Goal: Transaction & Acquisition: Purchase product/service

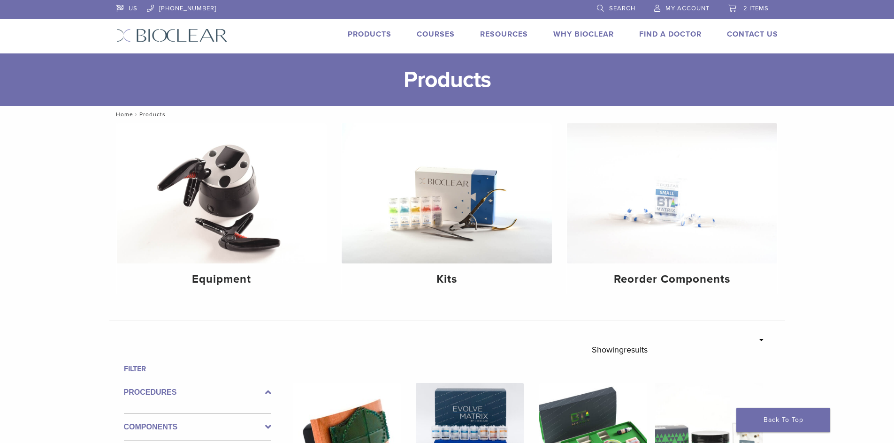
click at [372, 39] on li "Products" at bounding box center [370, 34] width 44 height 11
click at [372, 38] on link "Products" at bounding box center [370, 34] width 44 height 9
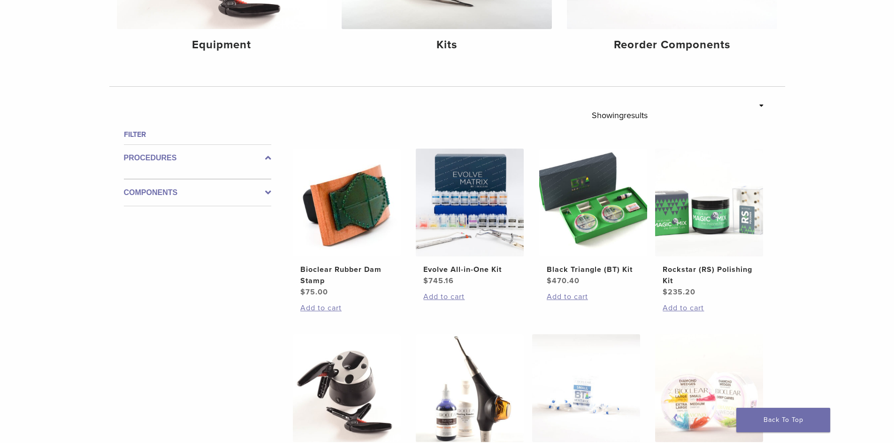
scroll to position [375, 0]
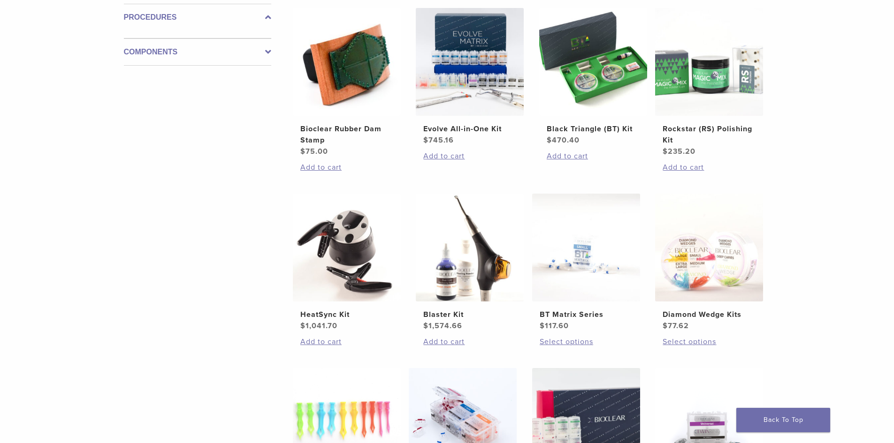
click at [265, 15] on label "Procedures" at bounding box center [197, 17] width 147 height 11
click at [264, 52] on label "Components" at bounding box center [197, 51] width 147 height 11
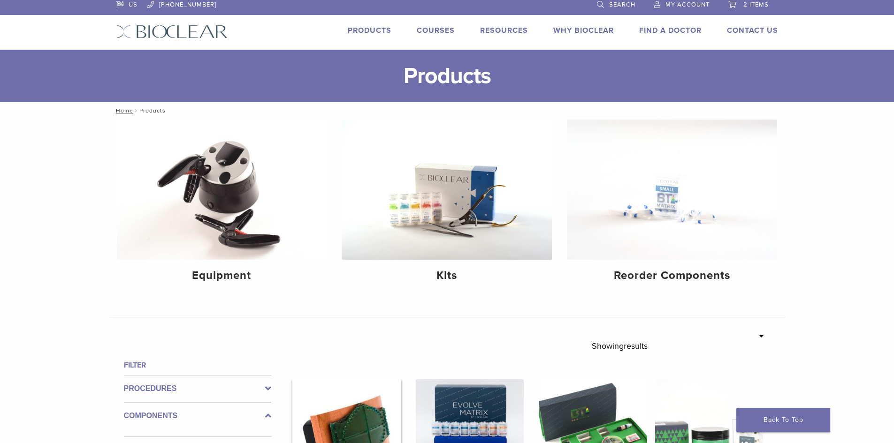
scroll to position [0, 0]
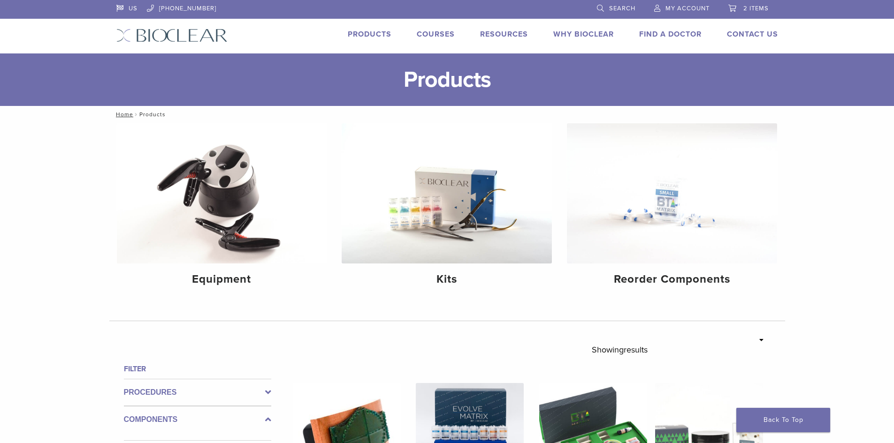
click at [608, 10] on link "Search" at bounding box center [616, 7] width 38 height 14
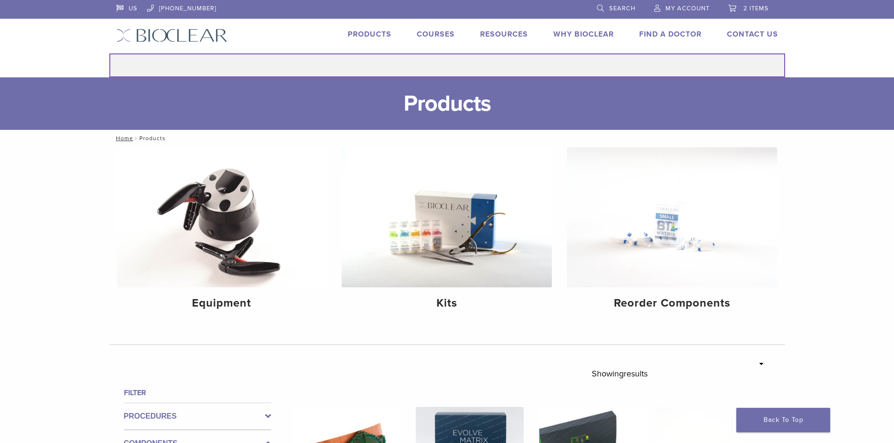
click at [529, 59] on input "Search for:" at bounding box center [447, 65] width 676 height 24
type input "******"
click at [109, 53] on button "Search" at bounding box center [109, 53] width 0 height 0
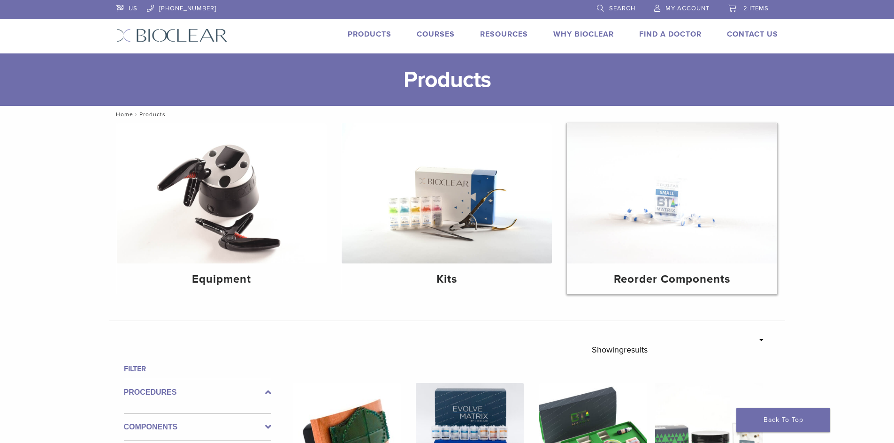
click at [642, 233] on img at bounding box center [672, 193] width 210 height 140
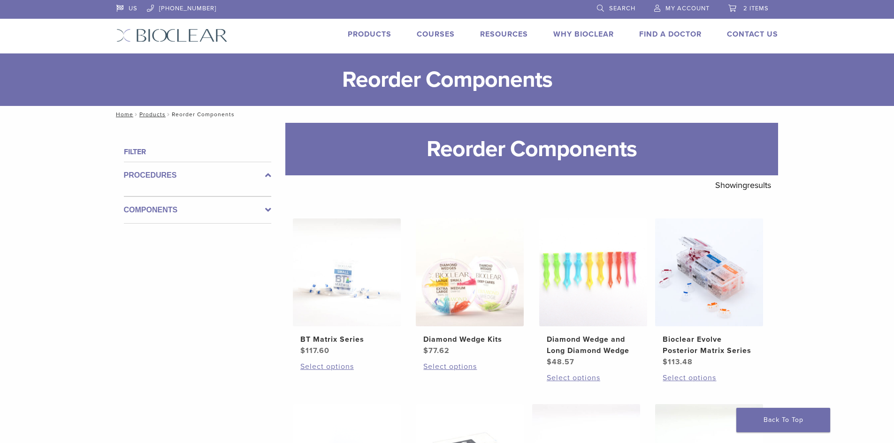
click at [624, 2] on link "Search" at bounding box center [616, 7] width 38 height 14
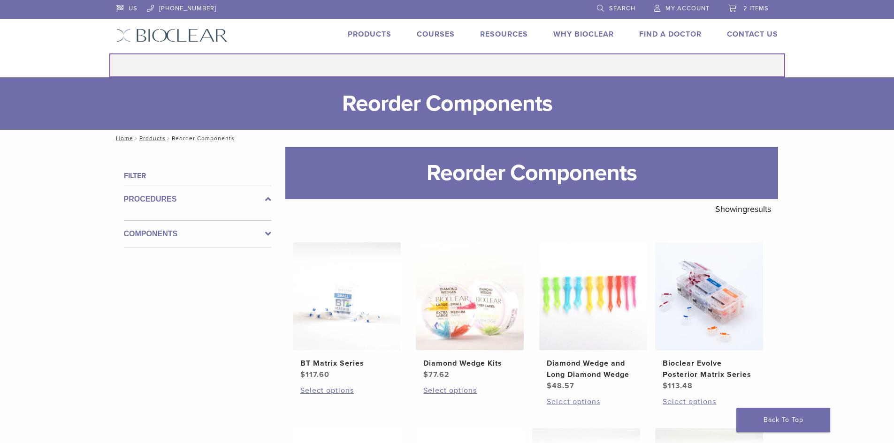
click at [467, 64] on input "Search for:" at bounding box center [447, 65] width 676 height 24
type input "**********"
click at [109, 53] on button "Search" at bounding box center [109, 53] width 0 height 0
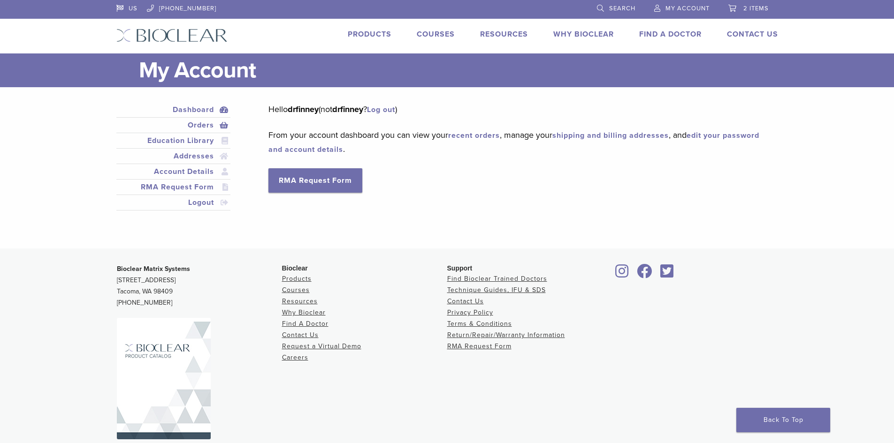
click at [227, 124] on link "Orders" at bounding box center [173, 125] width 111 height 11
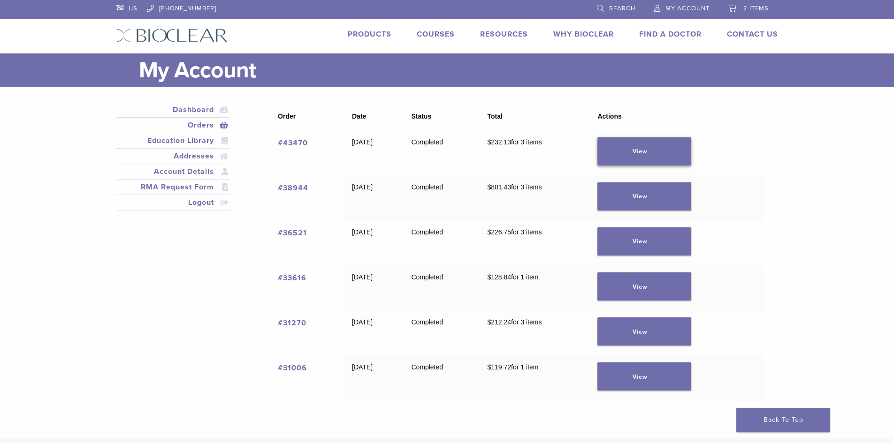
click at [637, 156] on link "View" at bounding box center [644, 151] width 94 height 28
click at [655, 200] on link "View" at bounding box center [644, 197] width 94 height 28
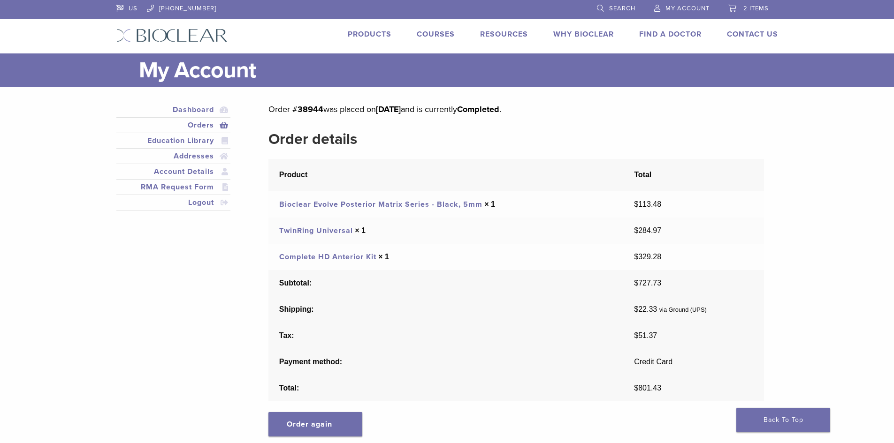
click at [360, 260] on link "Complete HD Anterior Kit" at bounding box center [327, 256] width 97 height 9
click at [341, 206] on link "Bioclear Evolve Posterior Matrix Series - Black, 5mm" at bounding box center [380, 204] width 203 height 9
click at [223, 128] on link "Orders" at bounding box center [173, 125] width 111 height 11
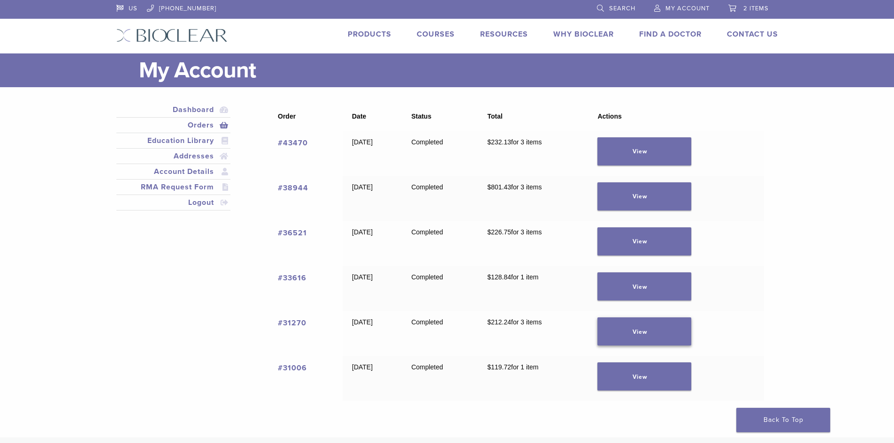
click at [629, 329] on link "View" at bounding box center [644, 332] width 94 height 28
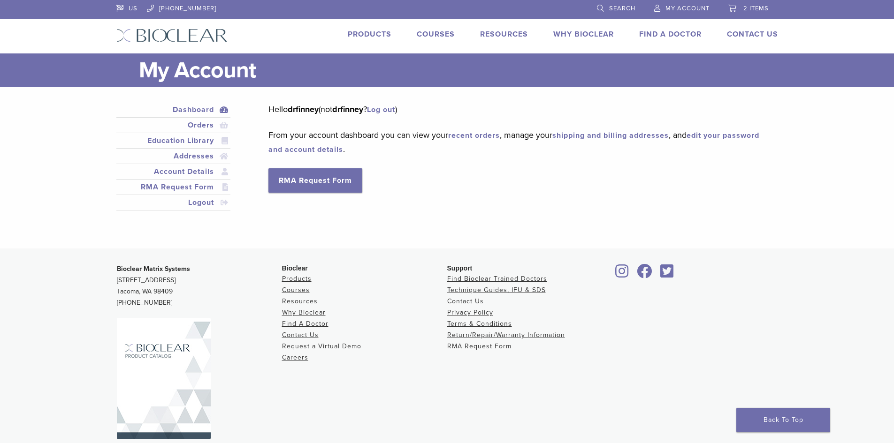
click at [625, 8] on span "Search" at bounding box center [622, 9] width 26 height 8
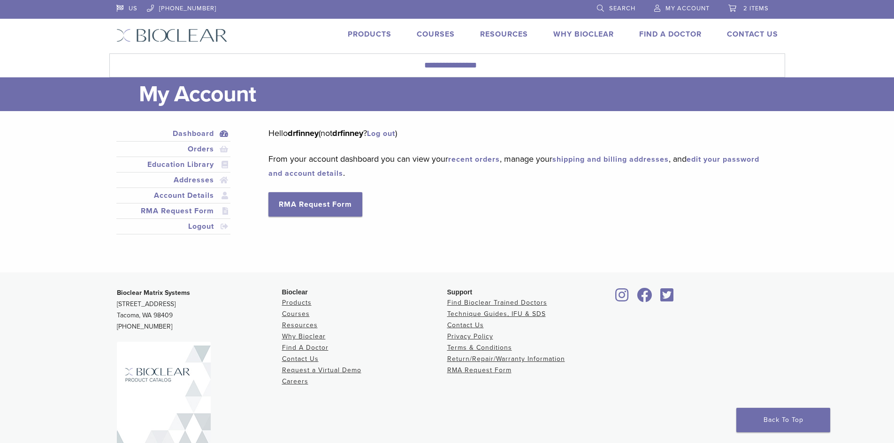
click at [473, 49] on div "US [PHONE_NUMBER] Search My Account 2 items Cart × Bioclear Evolve Posterior Ma…" at bounding box center [447, 26] width 676 height 53
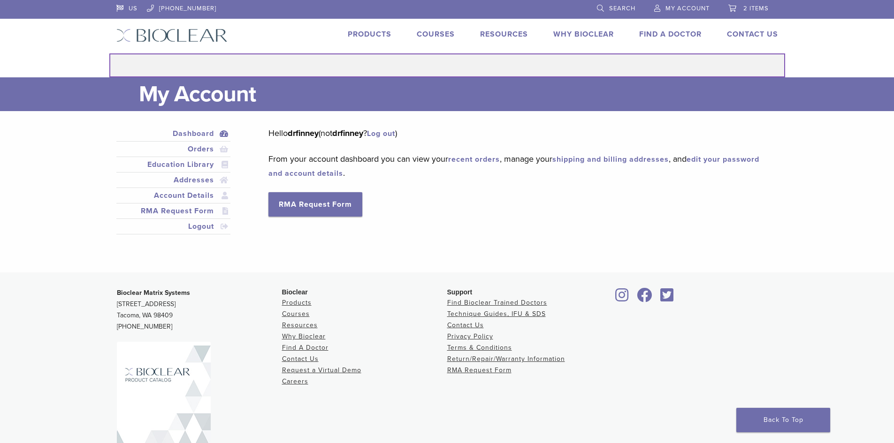
click at [471, 61] on input "Search for:" at bounding box center [447, 65] width 676 height 24
type input "******"
click at [109, 53] on button "Search" at bounding box center [109, 53] width 0 height 0
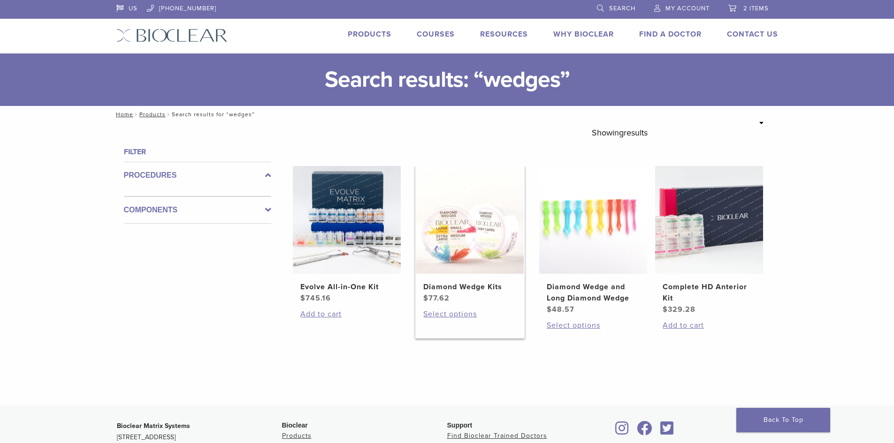
click at [434, 246] on img at bounding box center [470, 220] width 108 height 108
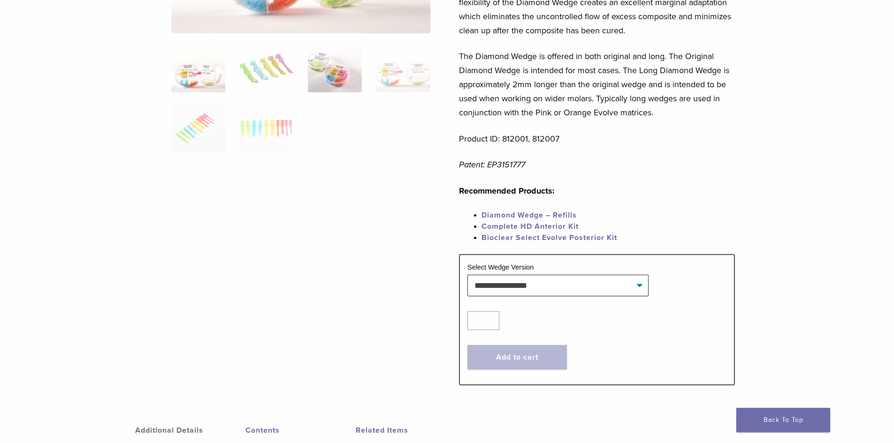
scroll to position [188, 0]
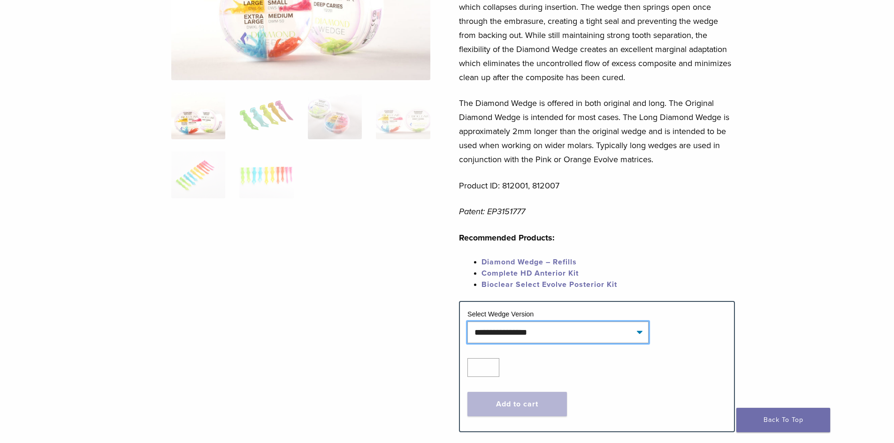
click at [490, 341] on select "**********" at bounding box center [557, 333] width 181 height 22
click at [467, 322] on select "**********" at bounding box center [557, 333] width 181 height 22
select select "**********"
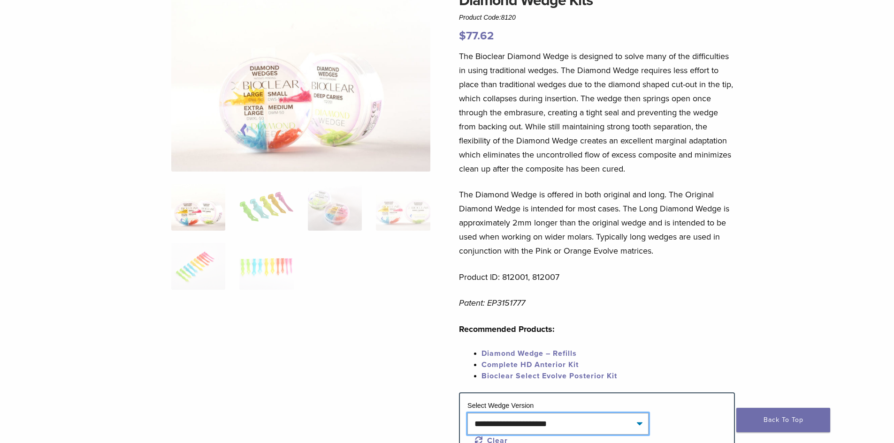
scroll to position [94, 0]
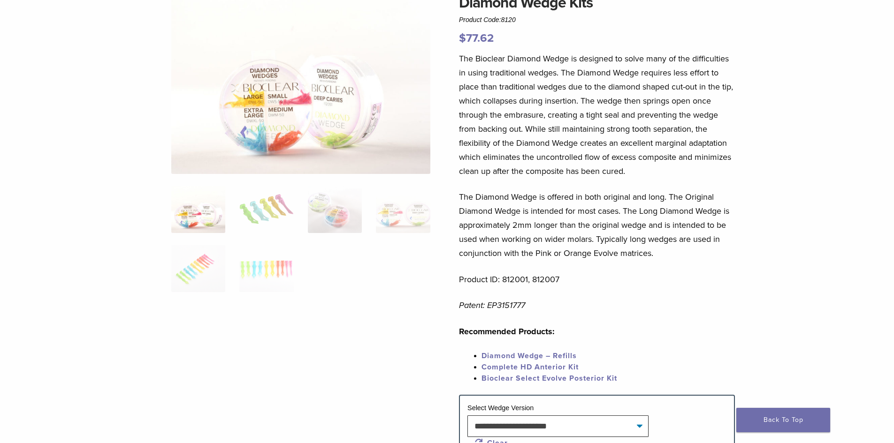
click at [238, 223] on ol at bounding box center [300, 245] width 273 height 118
click at [281, 218] on img at bounding box center [266, 209] width 54 height 47
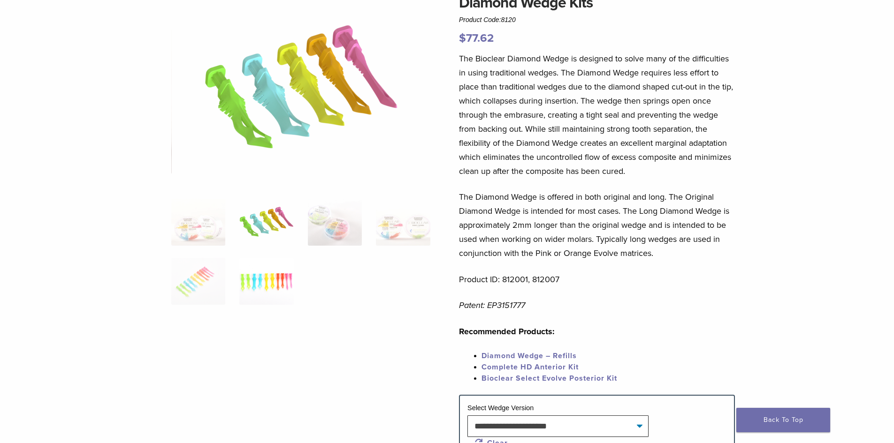
click at [271, 279] on img at bounding box center [266, 281] width 54 height 47
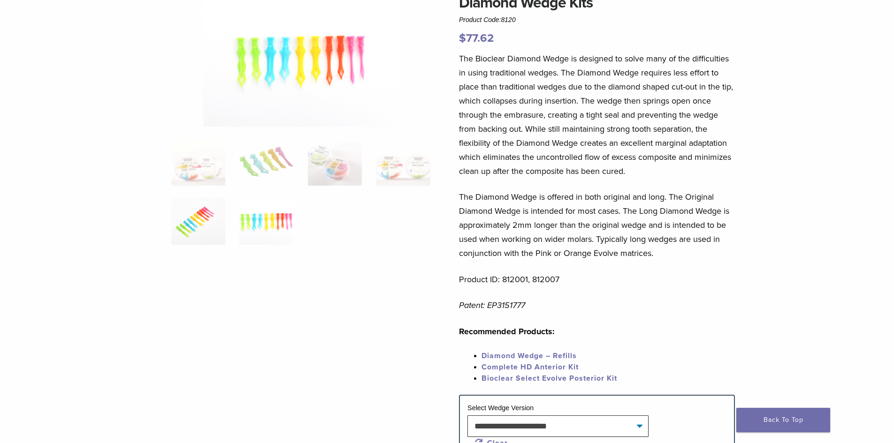
click at [182, 218] on img at bounding box center [198, 221] width 54 height 47
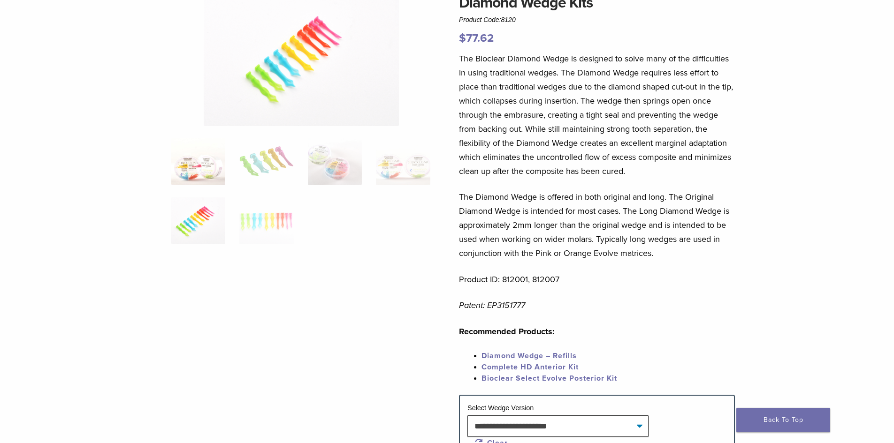
click at [185, 179] on img at bounding box center [198, 161] width 54 height 47
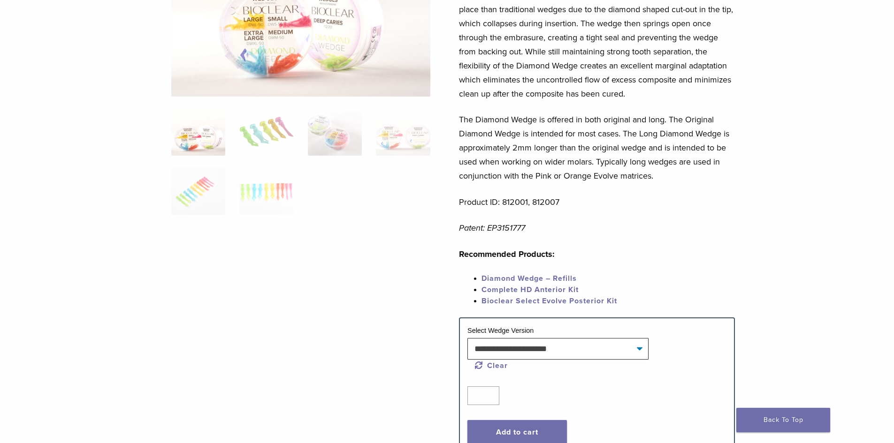
scroll to position [188, 0]
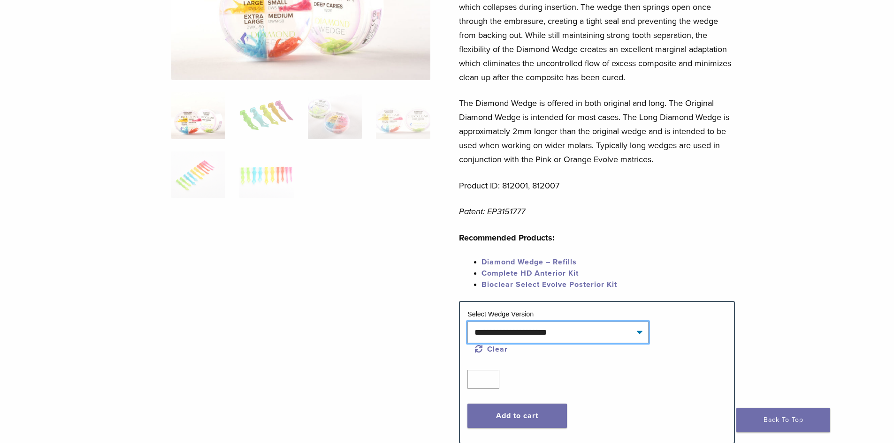
click at [487, 330] on select "**********" at bounding box center [557, 333] width 181 height 22
click at [467, 322] on select "**********" at bounding box center [557, 333] width 181 height 22
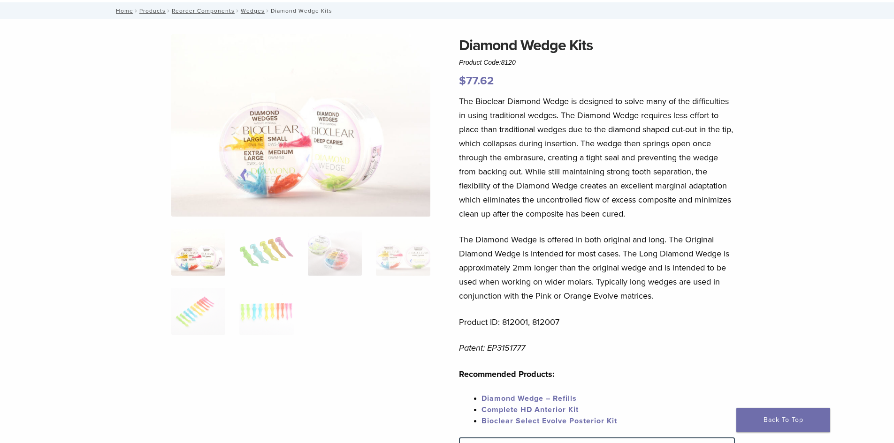
scroll to position [0, 0]
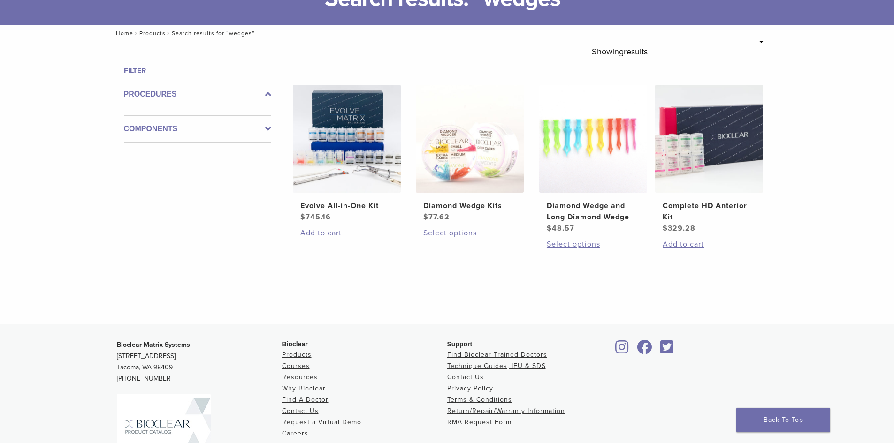
scroll to position [94, 0]
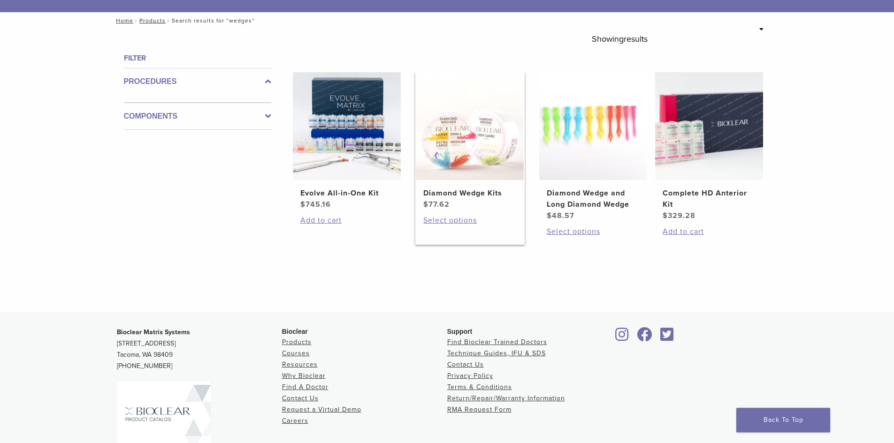
click at [517, 138] on img at bounding box center [470, 126] width 108 height 108
